Goal: Information Seeking & Learning: Learn about a topic

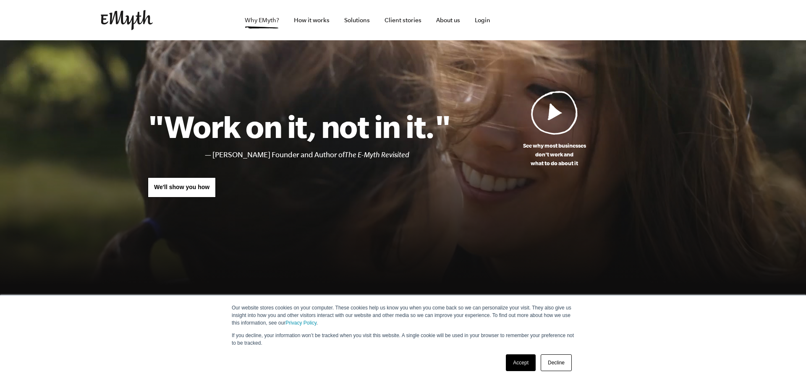
click at [278, 22] on link "Why EMyth?" at bounding box center [262, 20] width 48 height 40
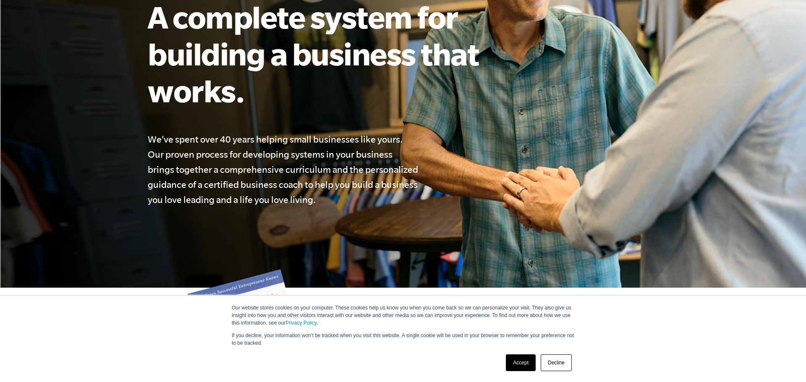
click at [523, 366] on link "Accept" at bounding box center [521, 363] width 30 height 17
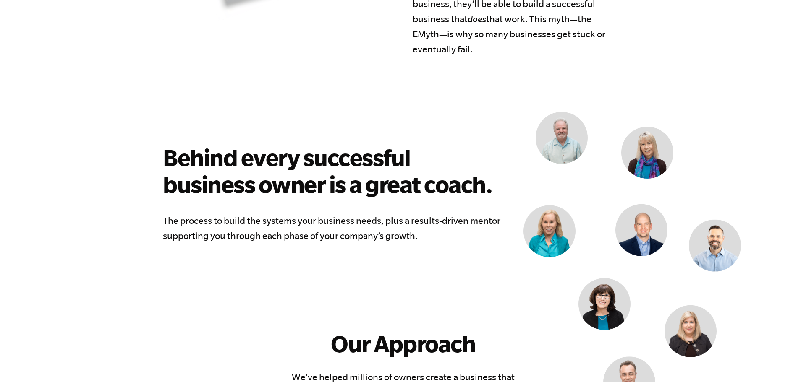
scroll to position [549, 0]
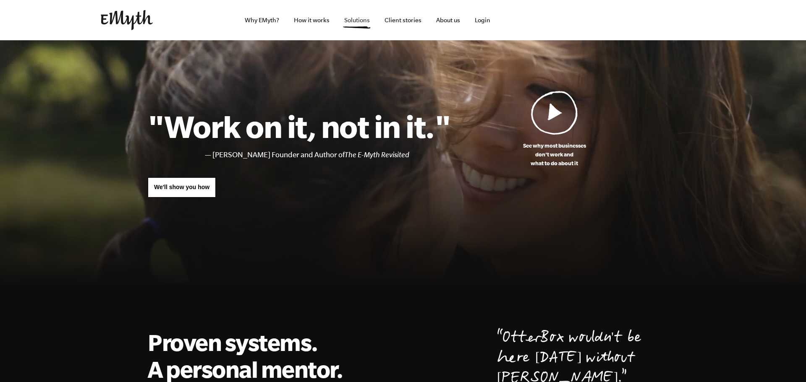
click at [352, 19] on link "Solutions" at bounding box center [356, 20] width 39 height 40
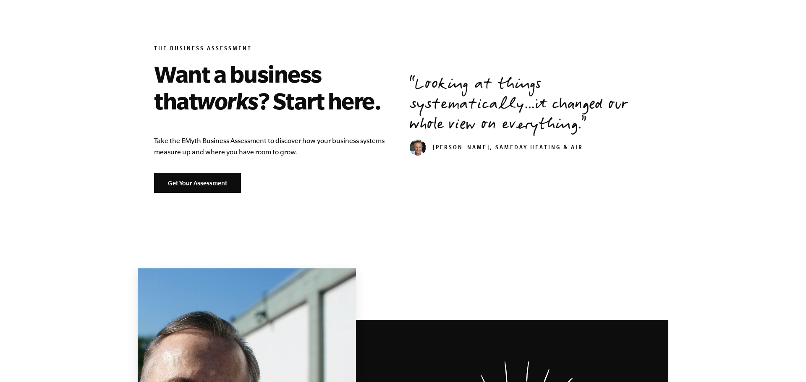
scroll to position [1027, 0]
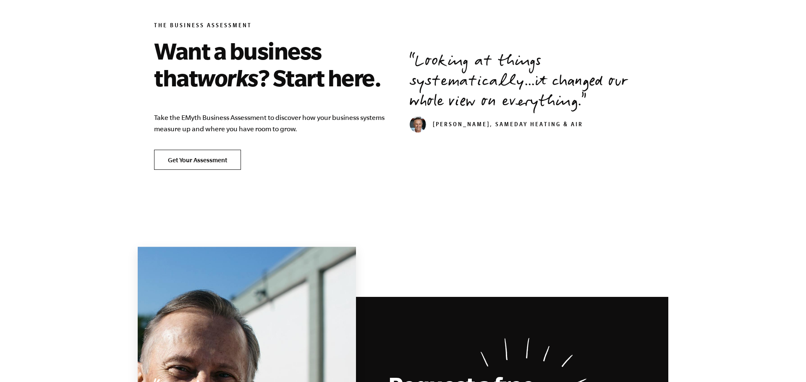
click at [233, 165] on link "Get Your Assessment" at bounding box center [197, 160] width 87 height 20
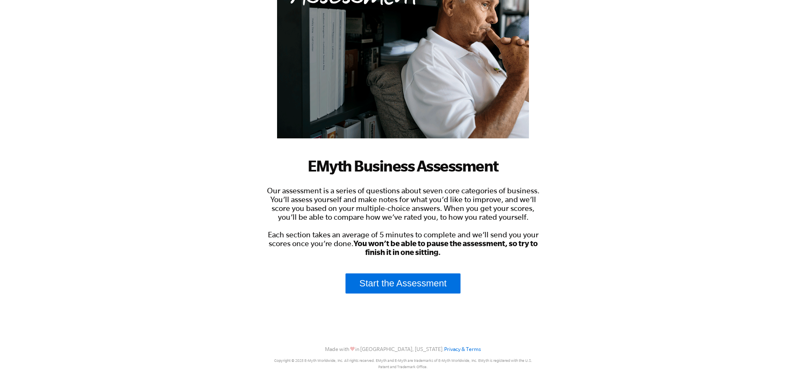
scroll to position [117, 0]
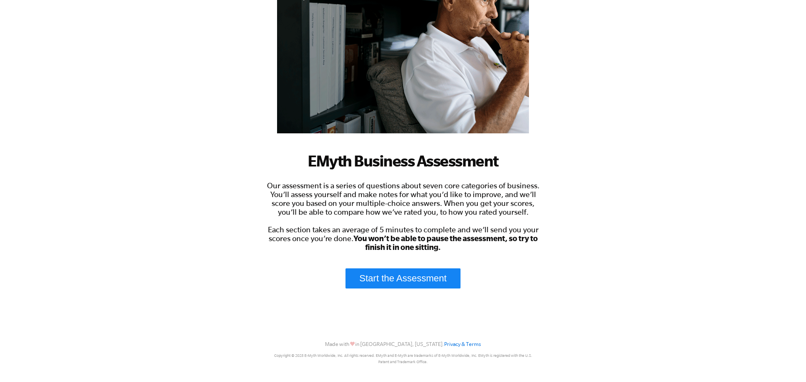
click at [428, 282] on link "Start the Assessment" at bounding box center [402, 279] width 115 height 20
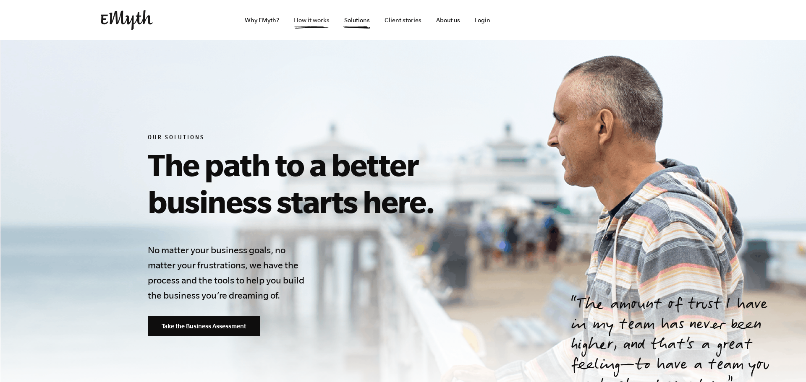
click at [316, 20] on link "How it works" at bounding box center [311, 20] width 49 height 40
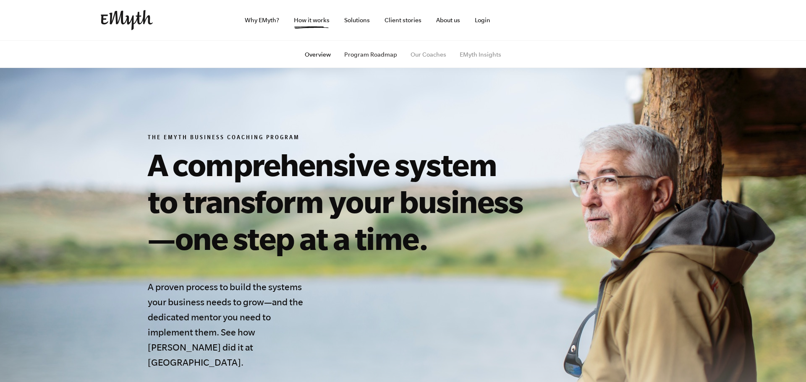
click at [363, 57] on link "Program Roadmap" at bounding box center [370, 54] width 53 height 7
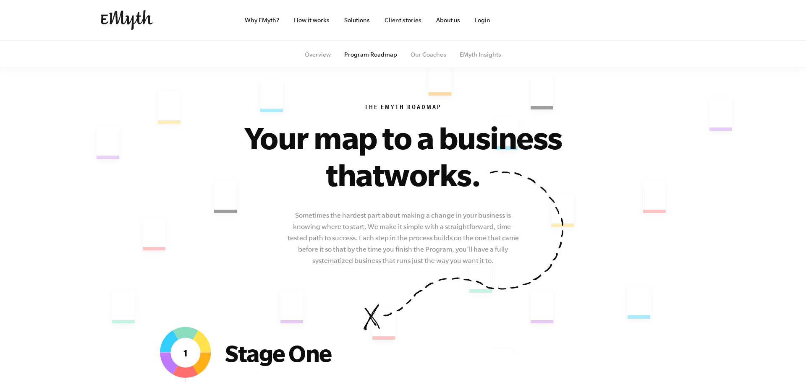
click at [486, 54] on link "EMyth Insights" at bounding box center [481, 54] width 42 height 7
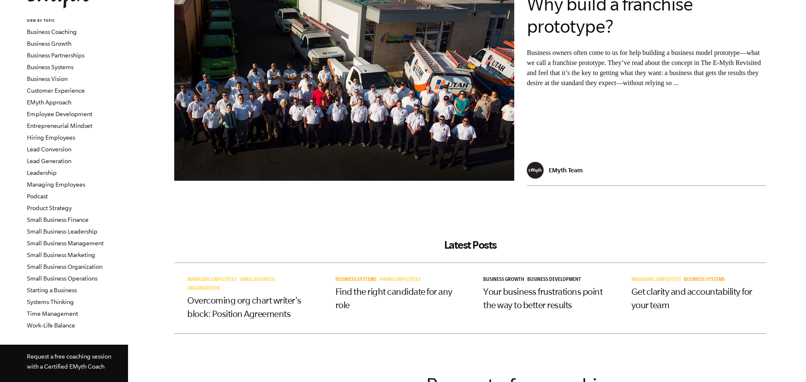
scroll to position [81, 0]
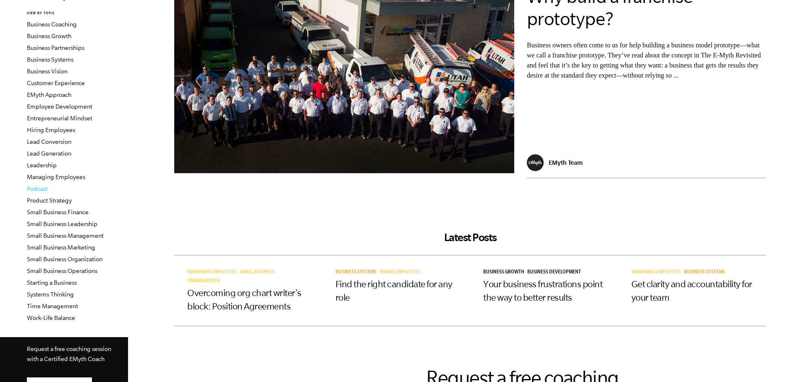
click at [46, 188] on link "Podcast" at bounding box center [37, 188] width 21 height 7
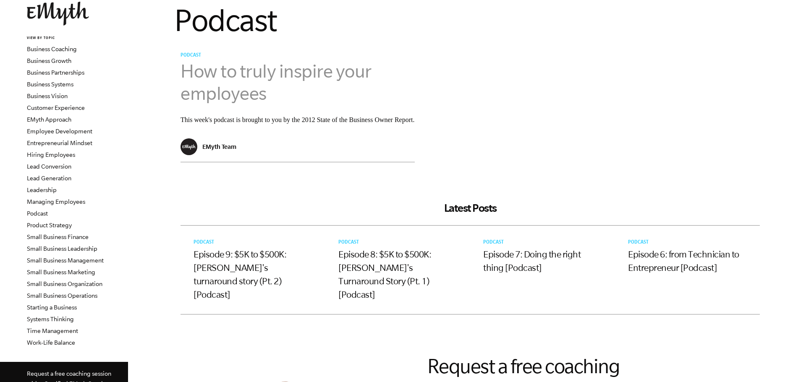
click at [247, 73] on link "How to truly inspire your employees" at bounding box center [275, 82] width 191 height 43
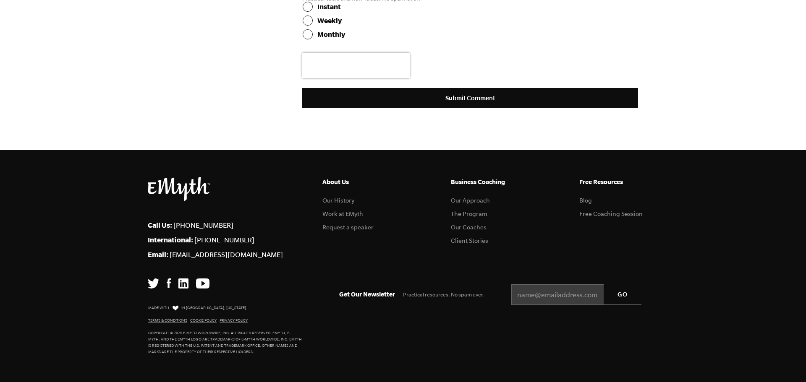
scroll to position [888, 0]
click at [587, 202] on link "Blog" at bounding box center [585, 200] width 13 height 7
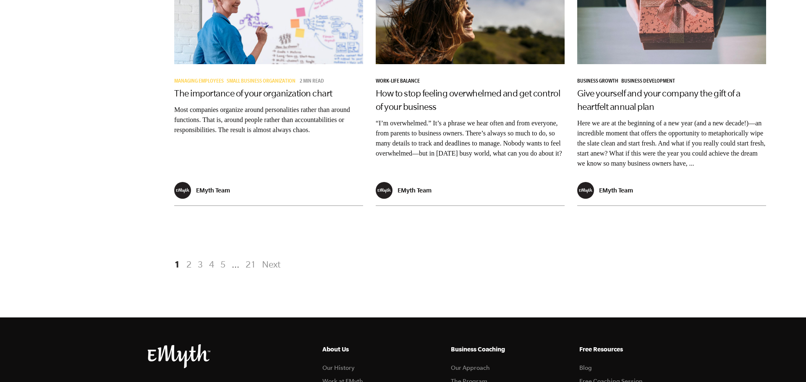
scroll to position [1778, 0]
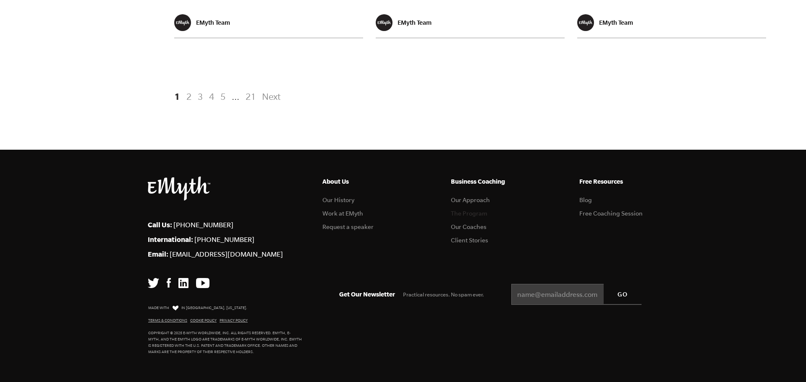
click at [481, 213] on link "The Program" at bounding box center [469, 213] width 37 height 7
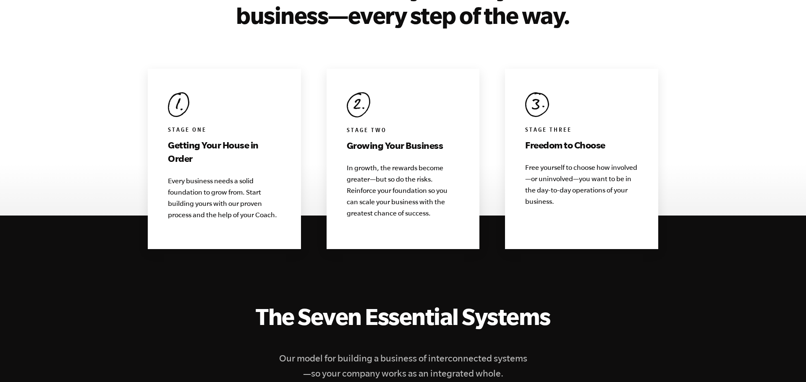
scroll to position [841, 0]
